Goal: Information Seeking & Learning: Learn about a topic

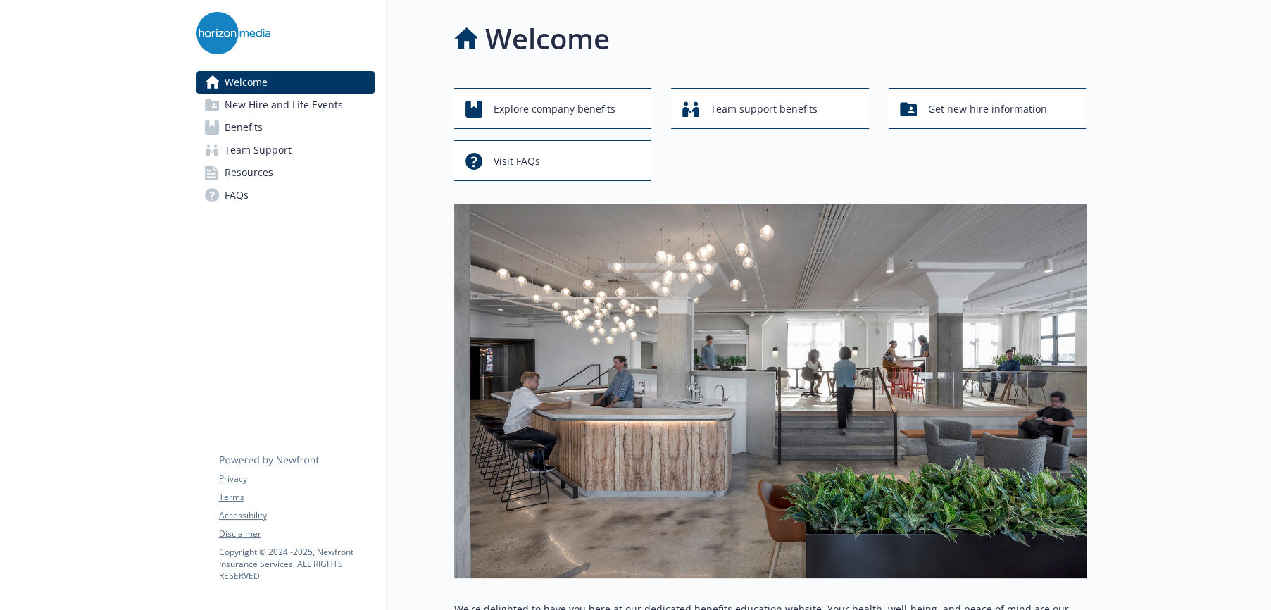
click at [253, 125] on span "Benefits" at bounding box center [244, 127] width 38 height 23
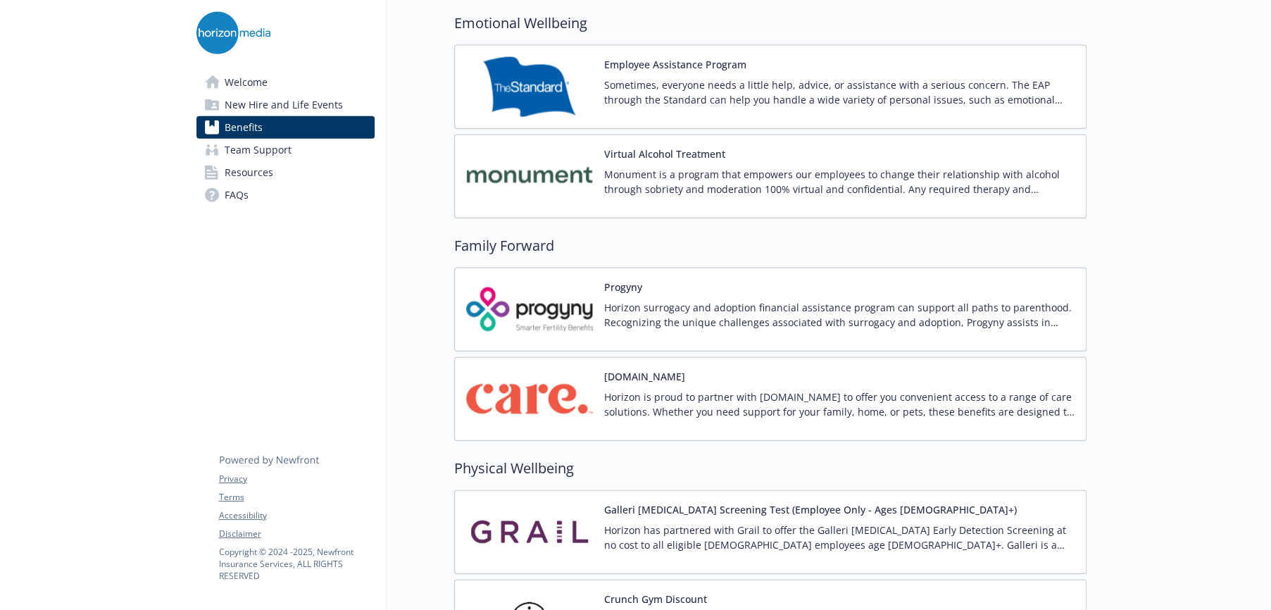
scroll to position [2957, 0]
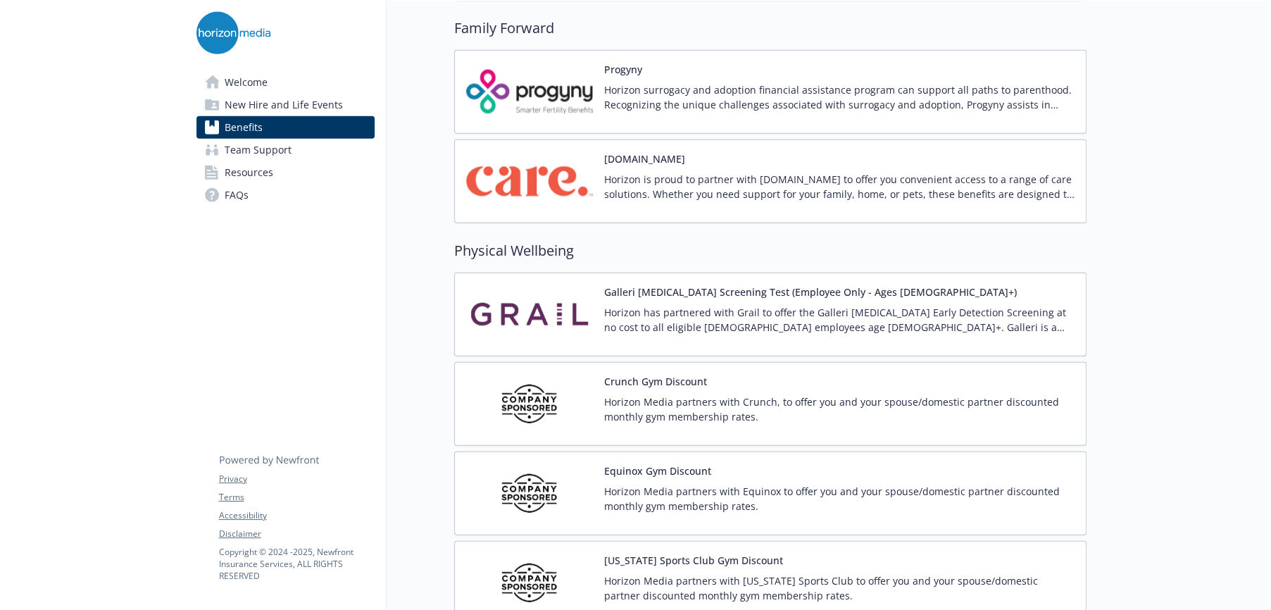
click at [798, 310] on p "Horizon has partnered with Grail to offer the Galleri [MEDICAL_DATA] Early Dete…" at bounding box center [839, 320] width 470 height 30
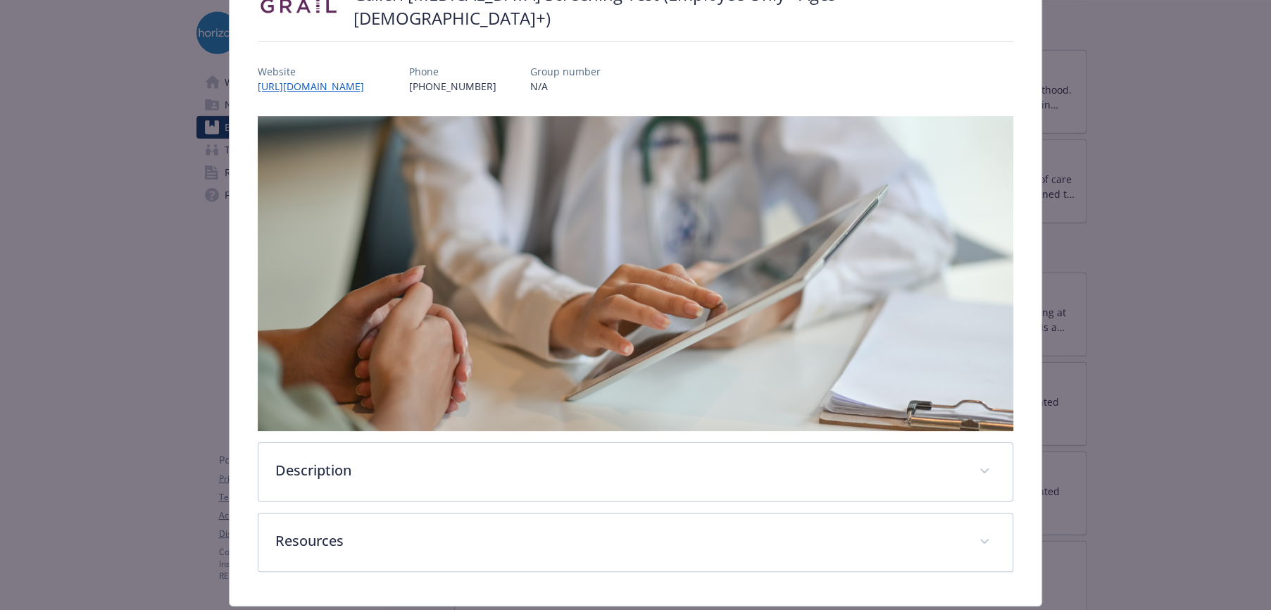
scroll to position [172, 0]
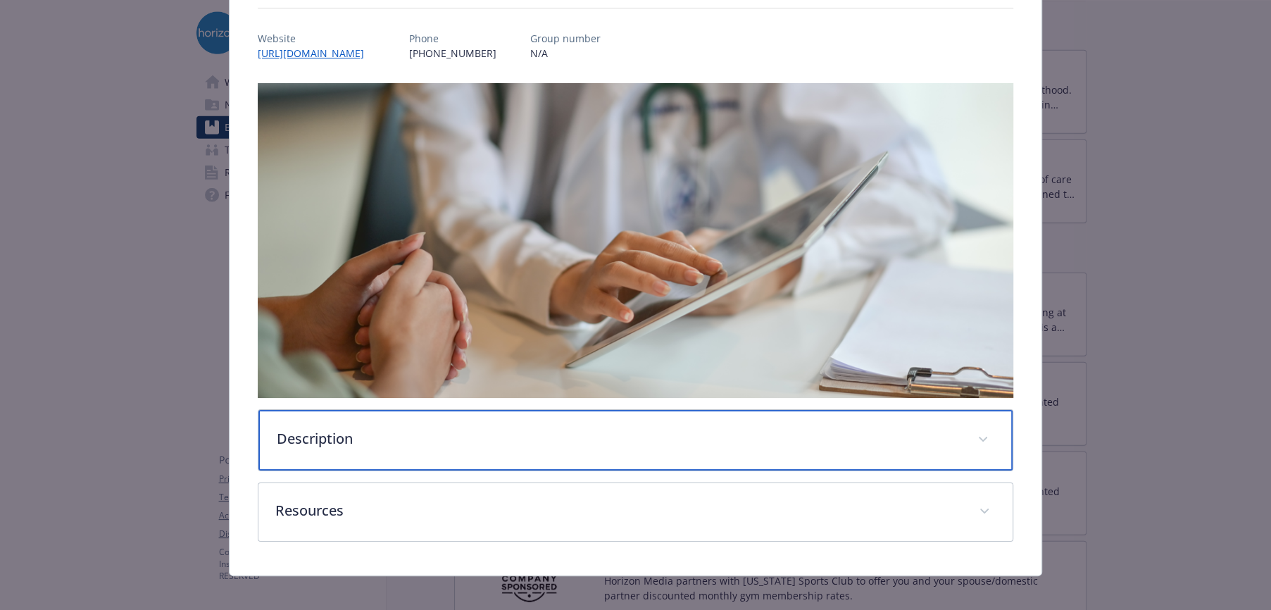
click at [312, 429] on p "Description" at bounding box center [619, 438] width 684 height 21
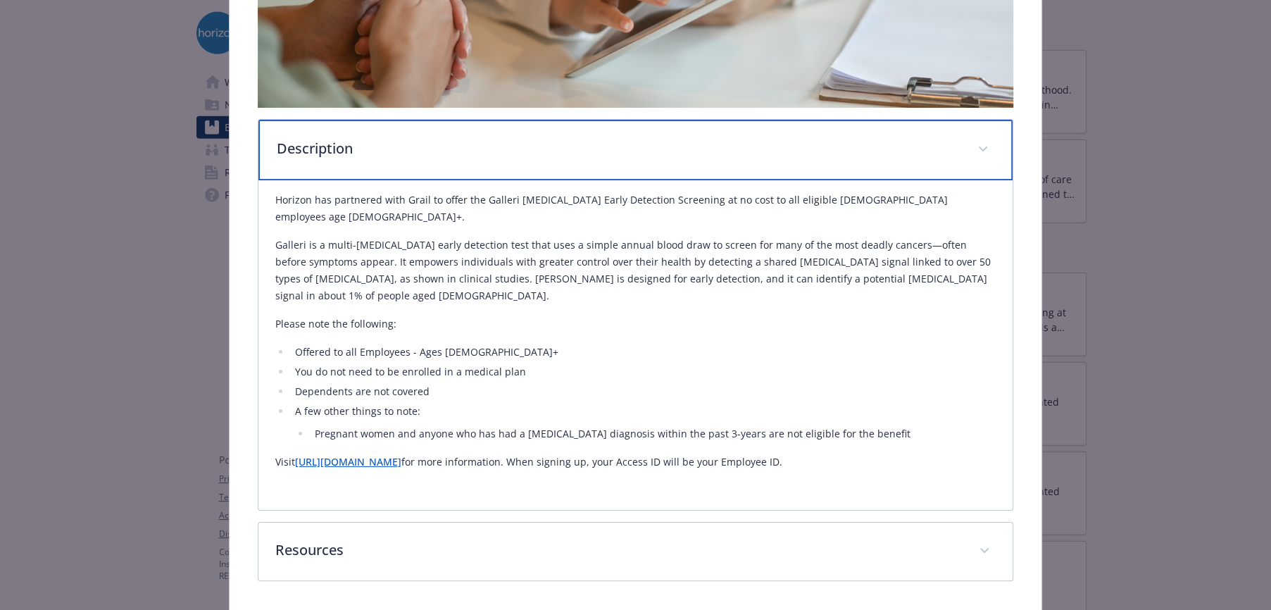
scroll to position [470, 0]
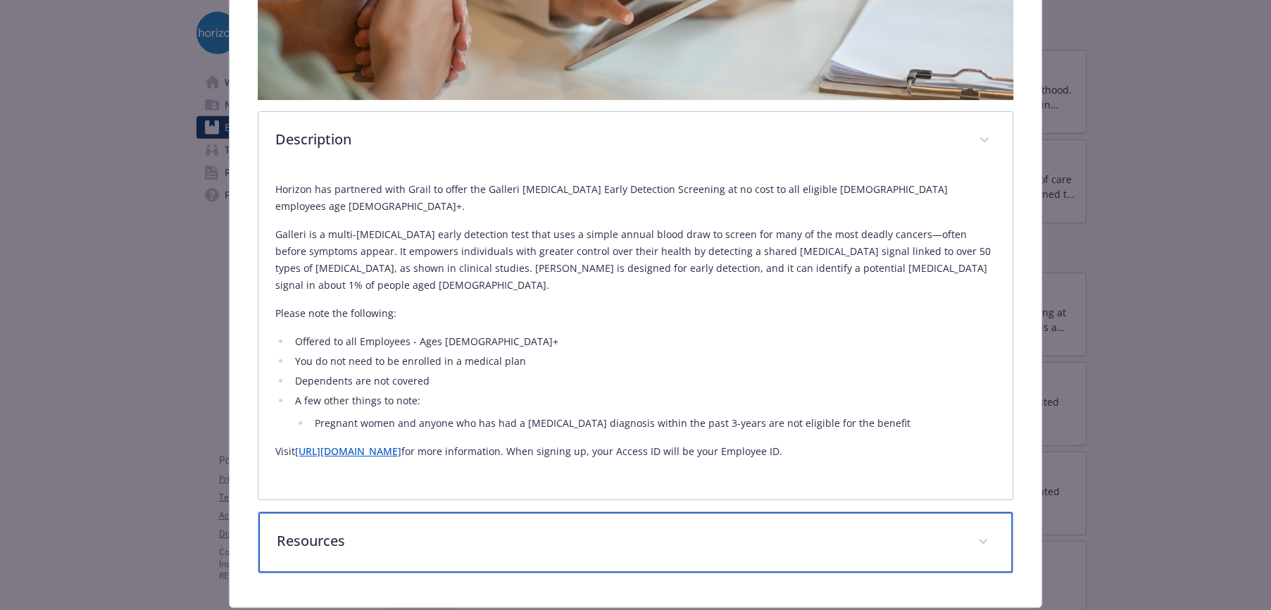
click at [314, 530] on p "Resources" at bounding box center [619, 540] width 684 height 21
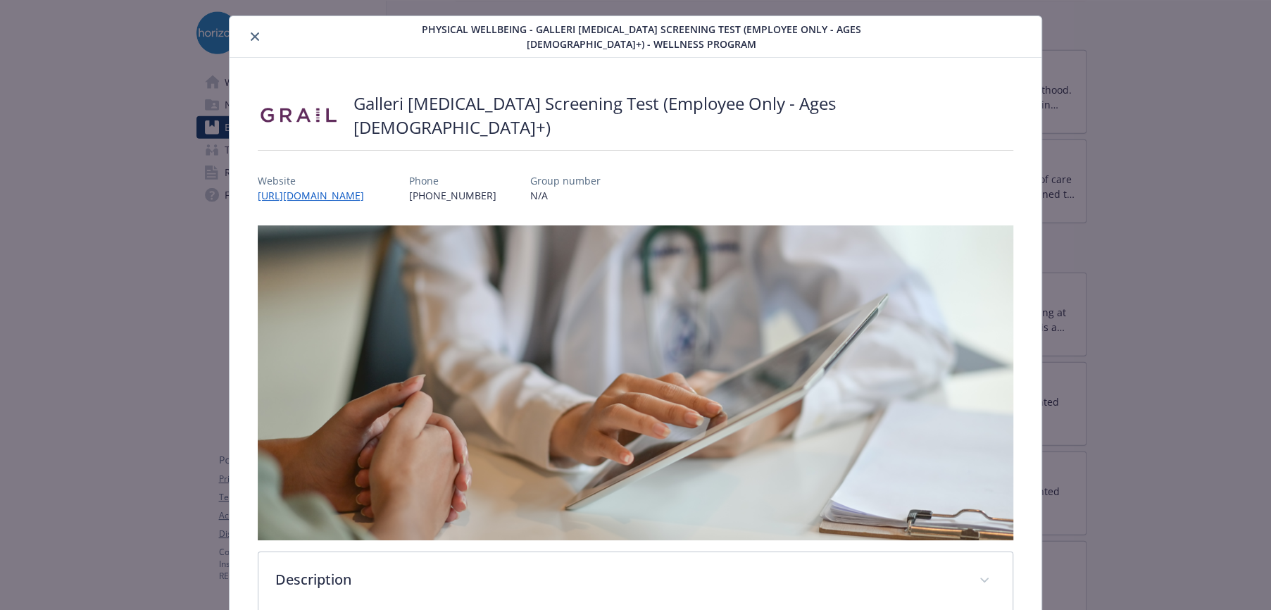
scroll to position [0, 0]
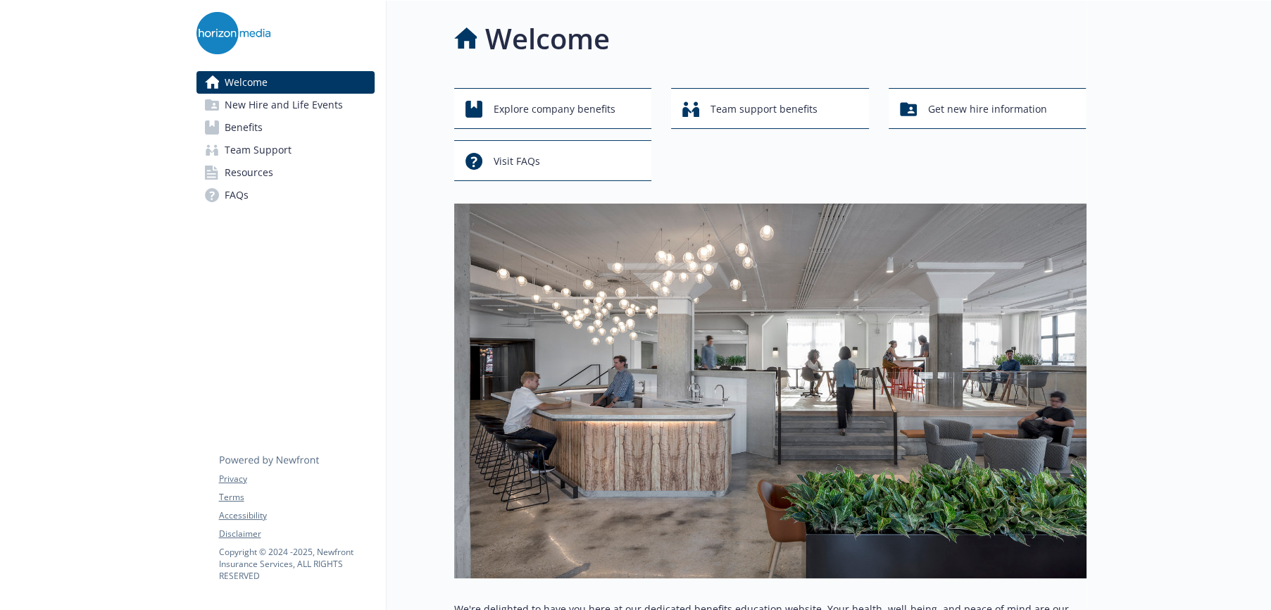
click at [244, 129] on span "Benefits" at bounding box center [244, 127] width 38 height 23
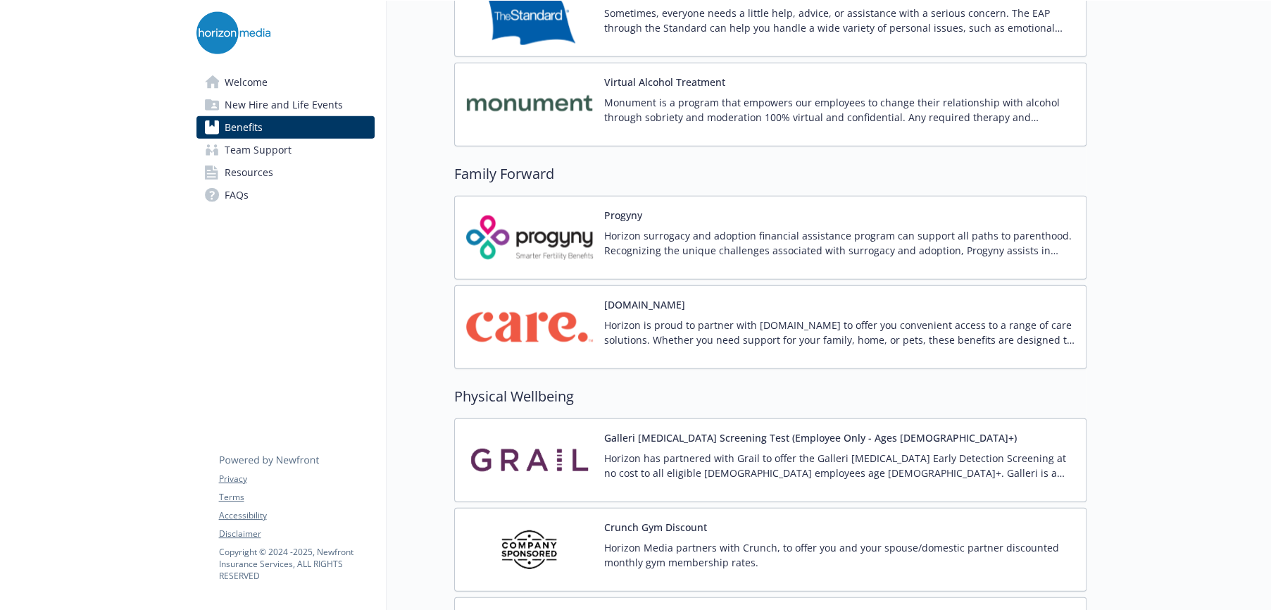
scroll to position [3027, 0]
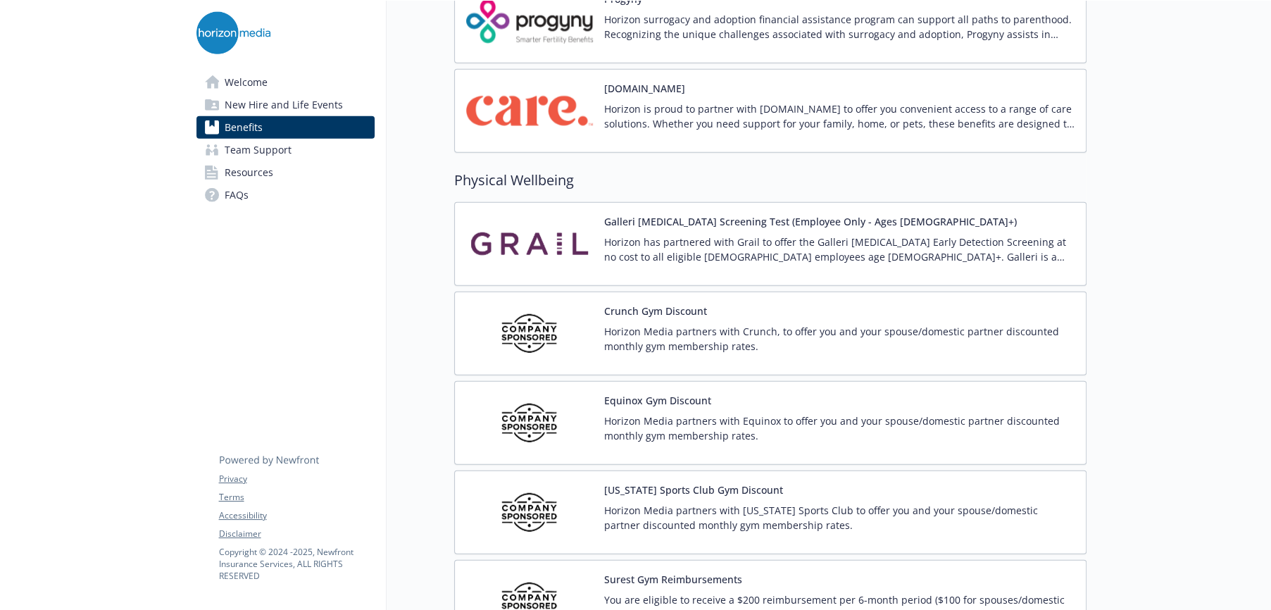
click at [692, 220] on button "Galleri [MEDICAL_DATA] Screening Test (Employee Only - Ages [DEMOGRAPHIC_DATA]+)" at bounding box center [810, 221] width 413 height 15
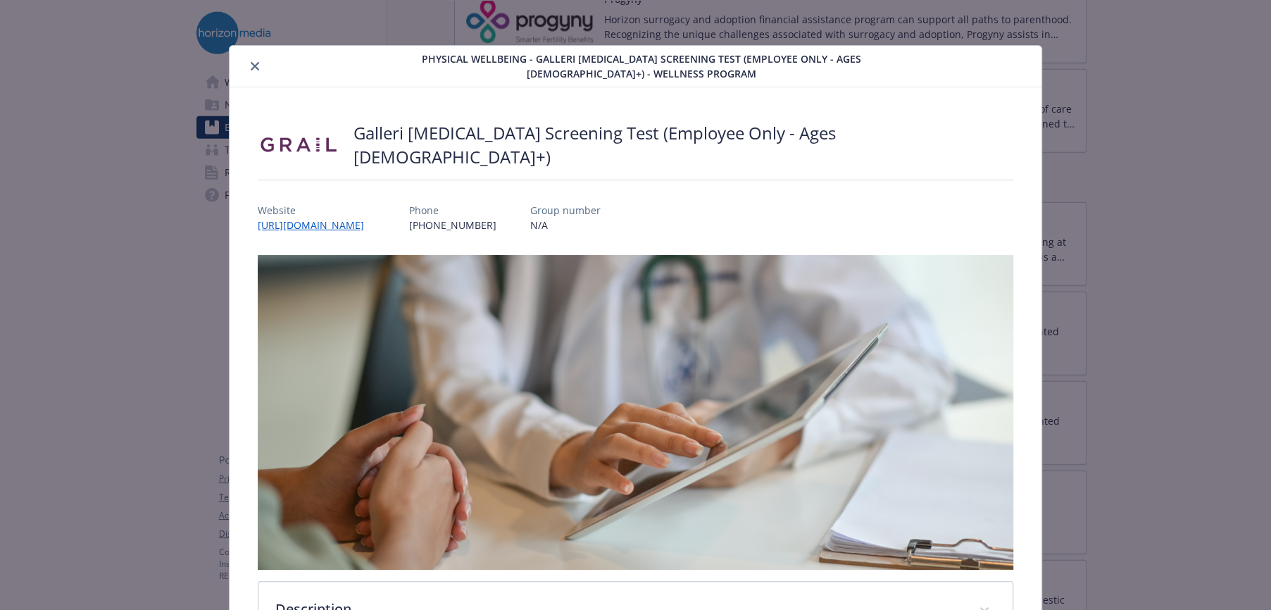
scroll to position [42, 0]
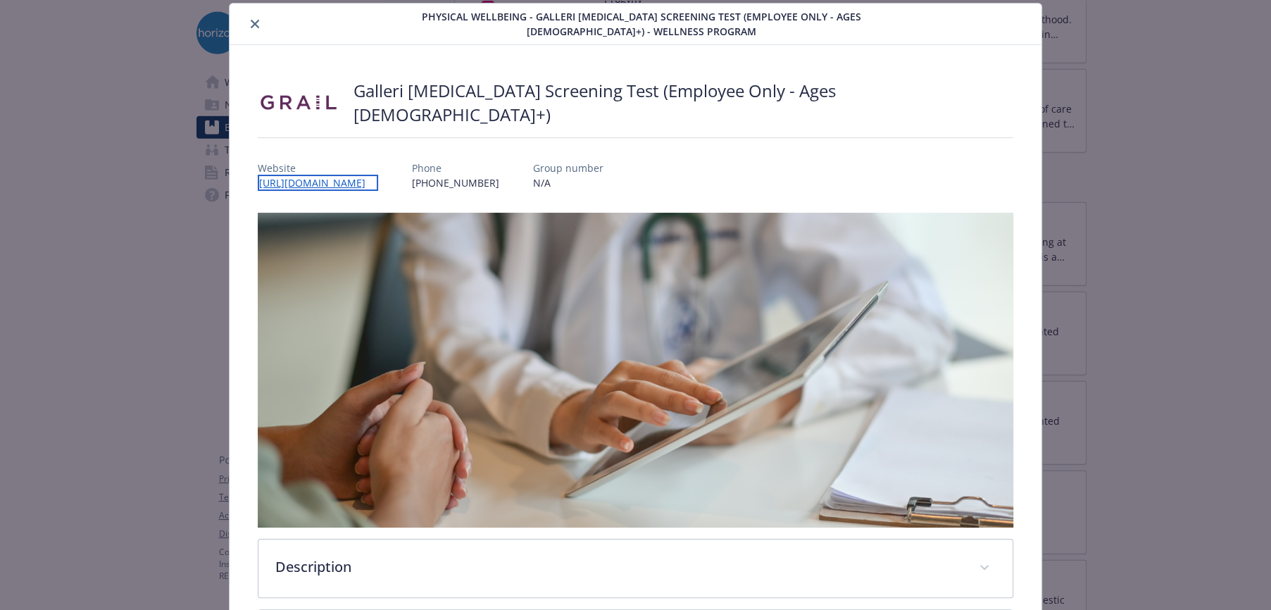
click at [367, 175] on link "[URL][DOMAIN_NAME]" at bounding box center [318, 183] width 120 height 16
